Goal: Task Accomplishment & Management: Use online tool/utility

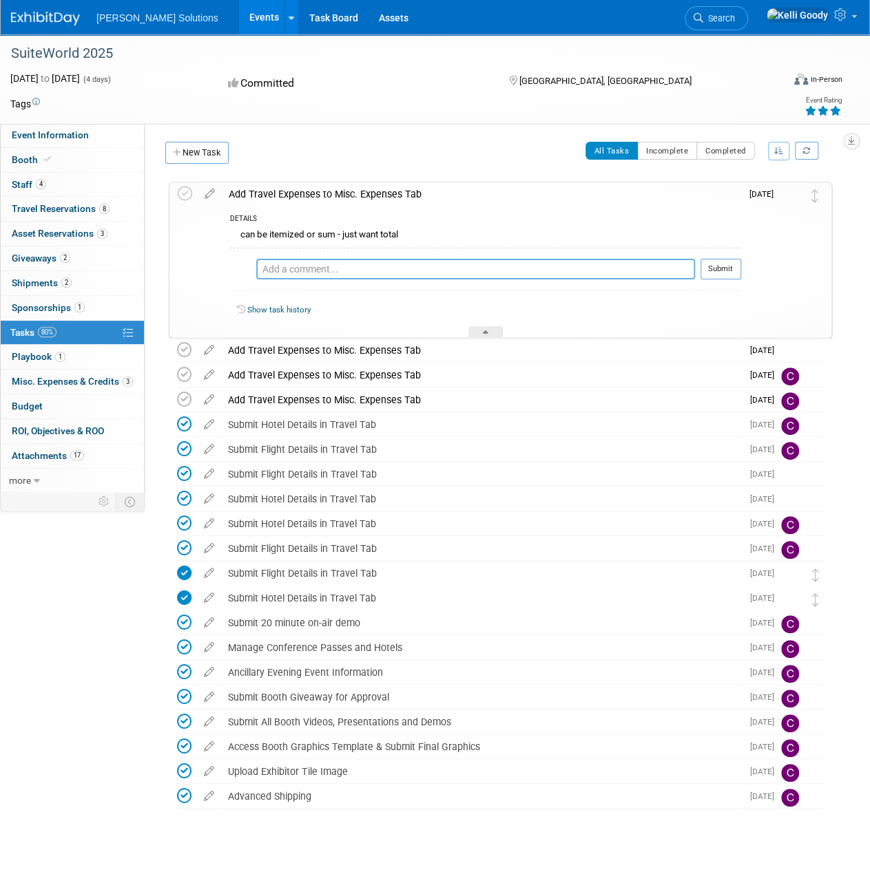
click at [498, 269] on textarea at bounding box center [475, 269] width 439 height 21
type textarea "1427.38"
click at [732, 268] on button "Submit" at bounding box center [720, 269] width 41 height 21
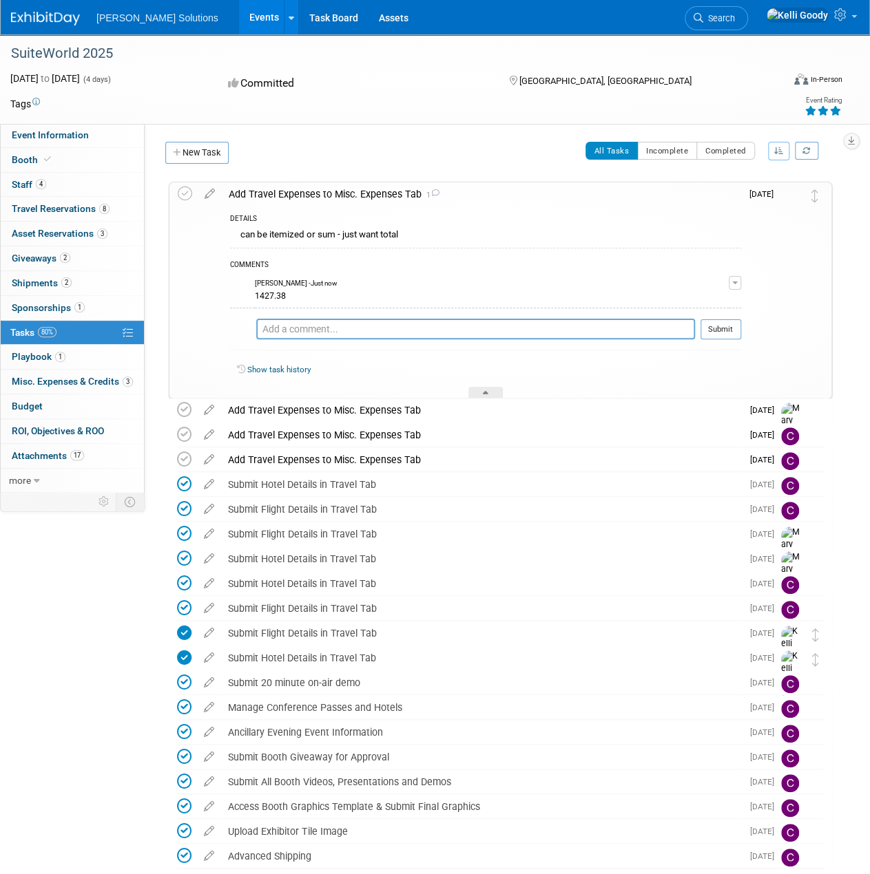
click at [103, 376] on span "Misc. Expenses & Credits 3" at bounding box center [72, 381] width 121 height 11
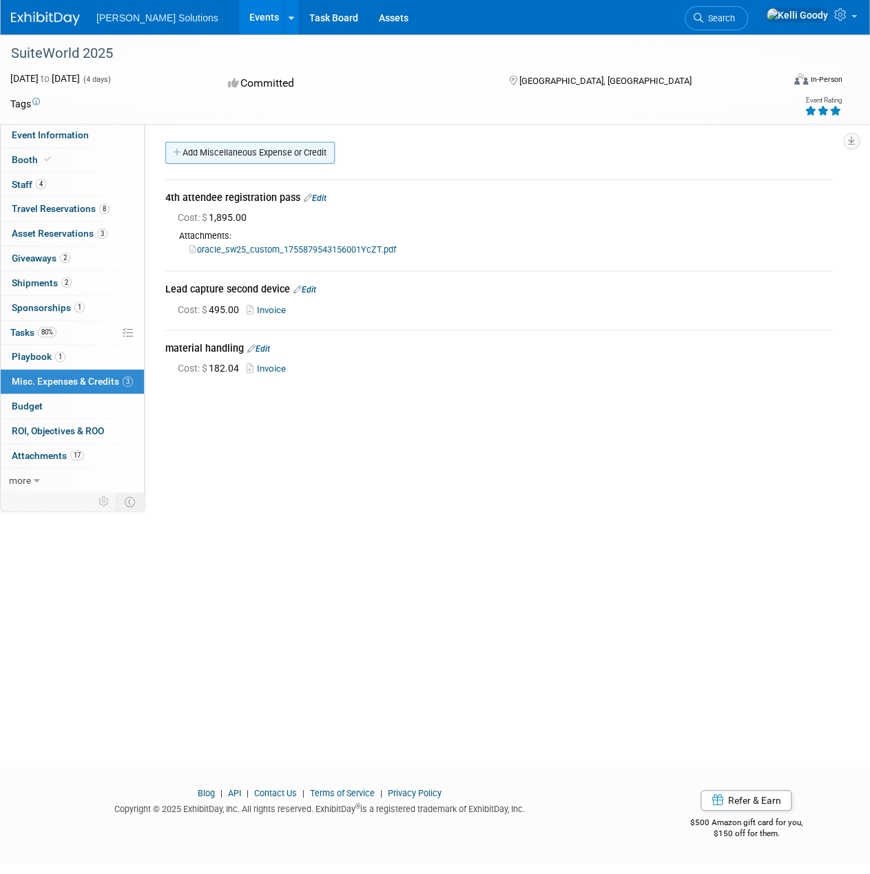
click at [296, 148] on link "Add Miscellaneous Expense or Credit" at bounding box center [249, 153] width 169 height 22
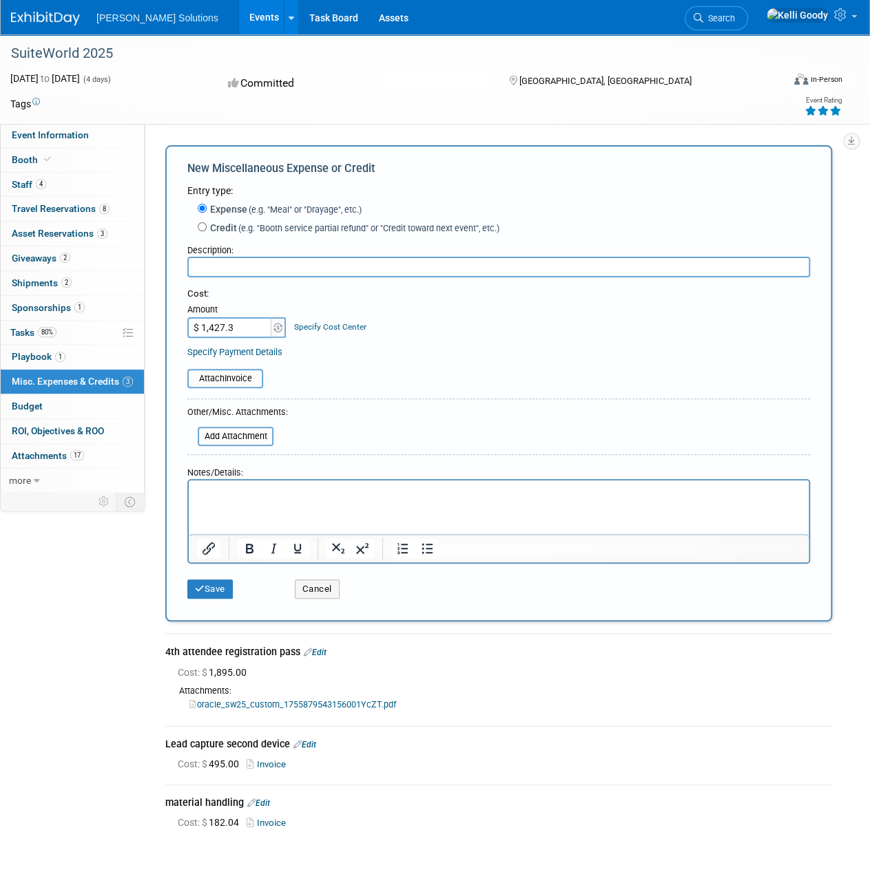
type input "$ 1,427.38"
click at [215, 586] on button "Save" at bounding box center [209, 589] width 45 height 19
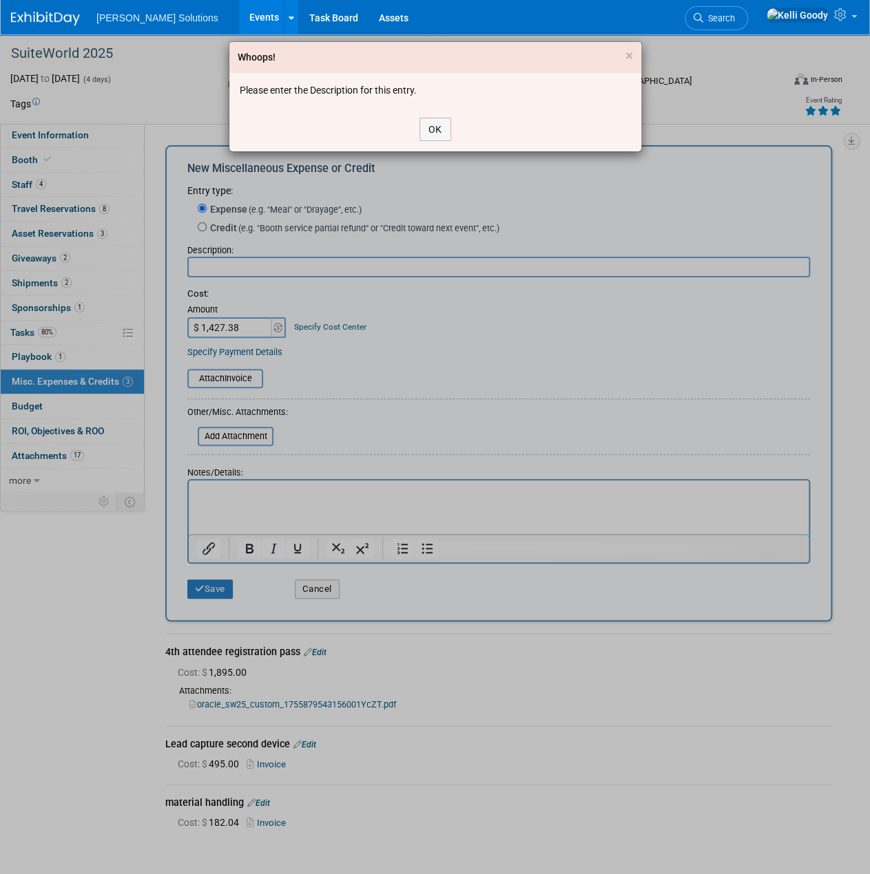
click at [454, 127] on div "OK" at bounding box center [435, 129] width 412 height 44
click at [434, 127] on button "OK" at bounding box center [435, 129] width 32 height 23
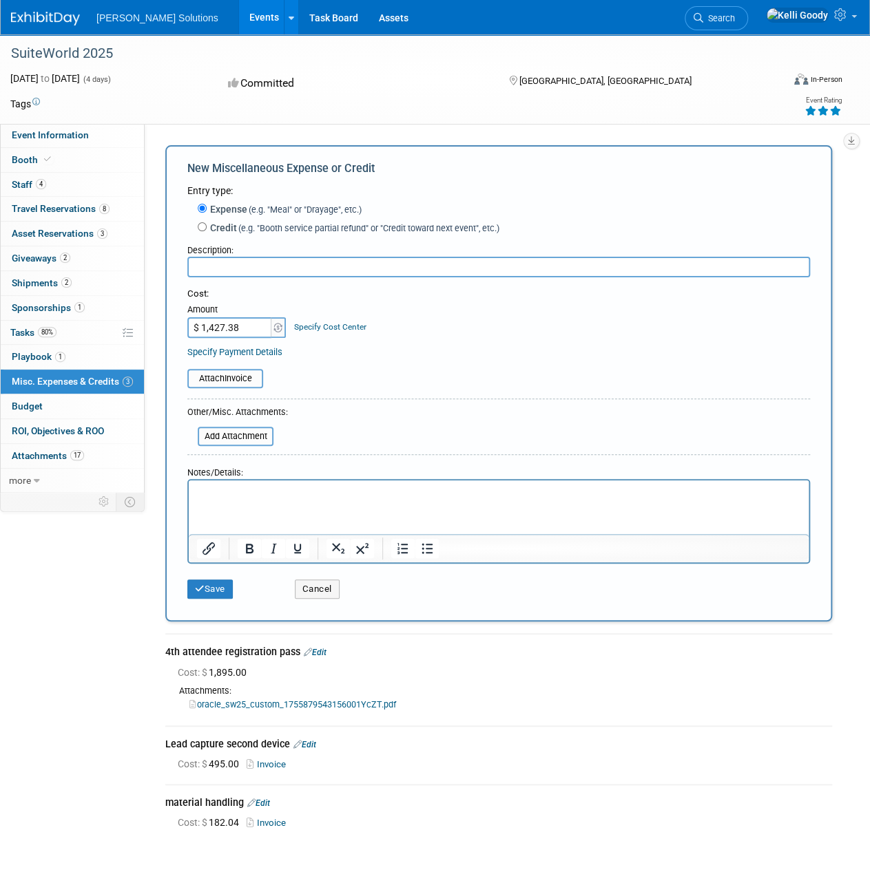
click at [334, 270] on input "text" at bounding box center [498, 267] width 622 height 21
click at [333, 593] on button "Cancel" at bounding box center [317, 589] width 45 height 19
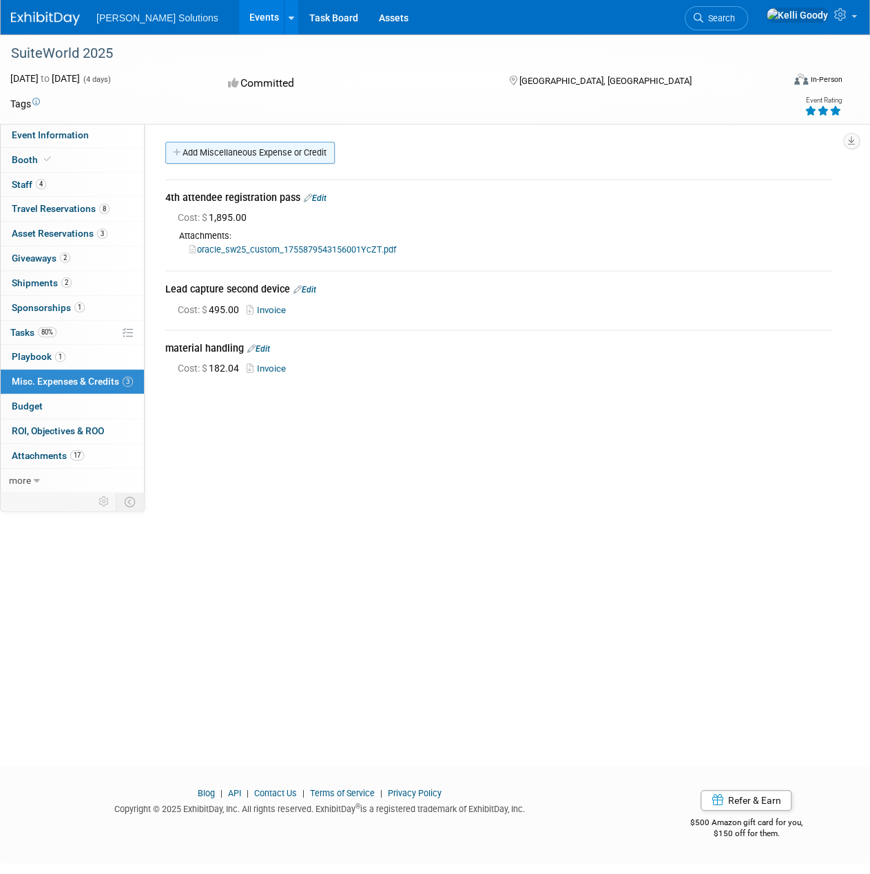
click at [307, 147] on link "Add Miscellaneous Expense or Credit" at bounding box center [249, 153] width 169 height 22
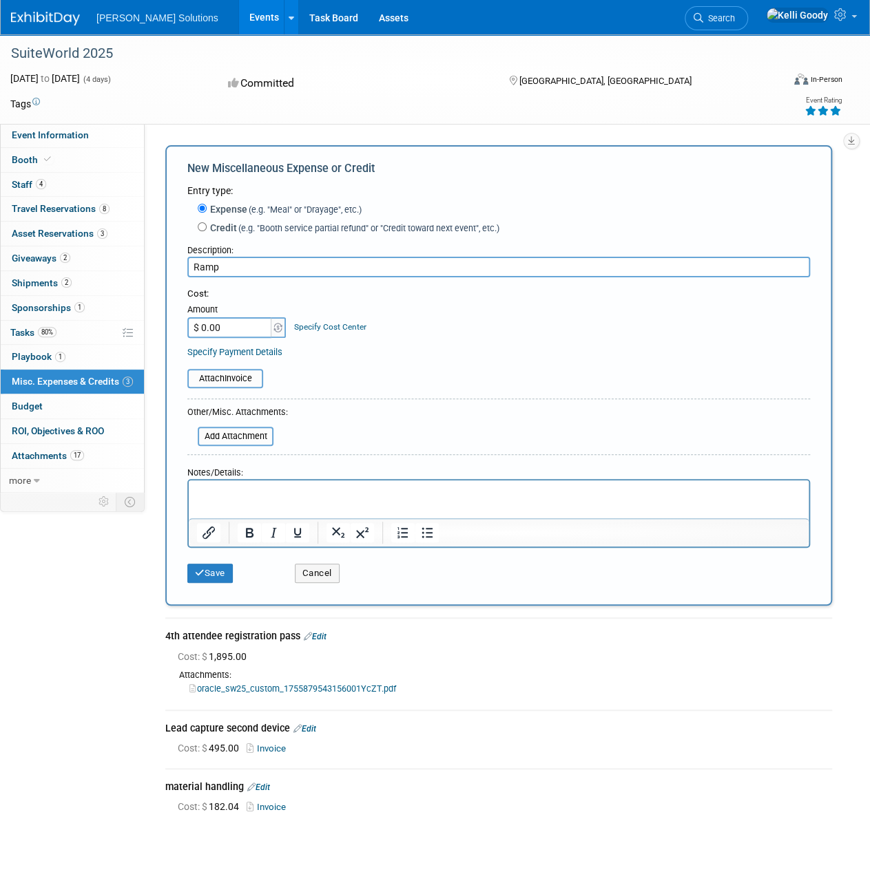
type input "Ramp"
type input "$ 1,427.38"
click at [229, 571] on button "Save" at bounding box center [209, 573] width 45 height 19
